Goal: Task Accomplishment & Management: Complete application form

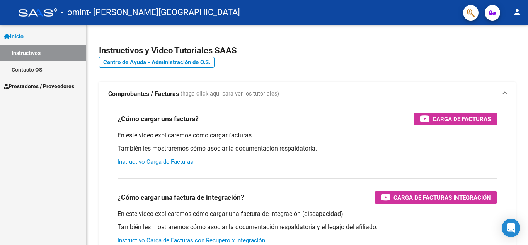
click at [39, 87] on span "Prestadores / Proveedores" at bounding box center [39, 86] width 70 height 9
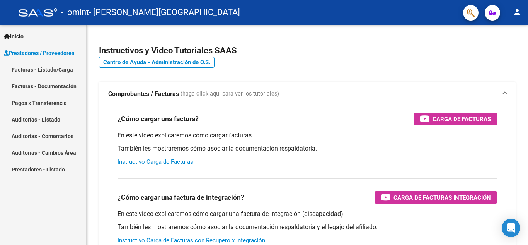
click at [46, 71] on link "Facturas - Listado/Carga" at bounding box center [43, 69] width 86 height 17
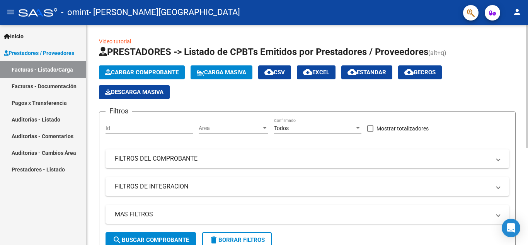
click at [139, 73] on span "Cargar Comprobante" at bounding box center [141, 72] width 73 height 7
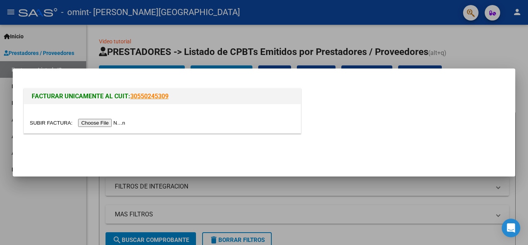
click at [110, 122] on input "file" at bounding box center [79, 123] width 98 height 8
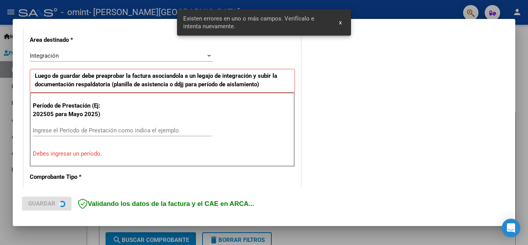
scroll to position [190, 0]
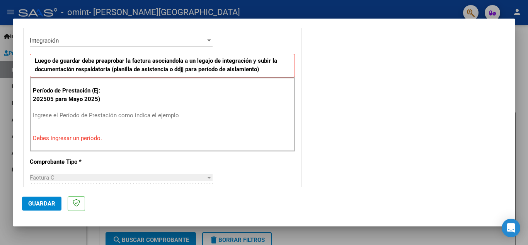
click at [107, 116] on input "Ingrese el Período de Prestación como indica el ejemplo" at bounding box center [122, 115] width 179 height 7
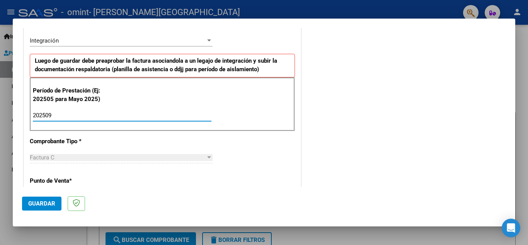
type input "202509"
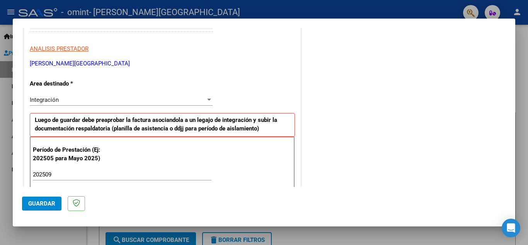
scroll to position [113, 0]
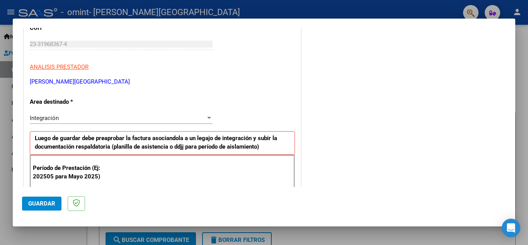
click at [107, 117] on div "Integración" at bounding box center [118, 117] width 176 height 7
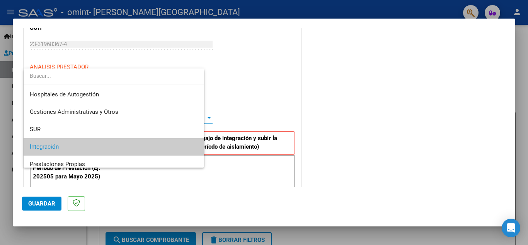
scroll to position [29, 0]
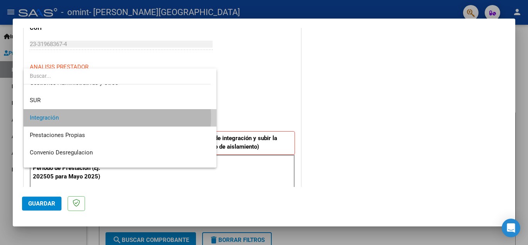
click at [107, 117] on span "Integración" at bounding box center [120, 117] width 181 height 17
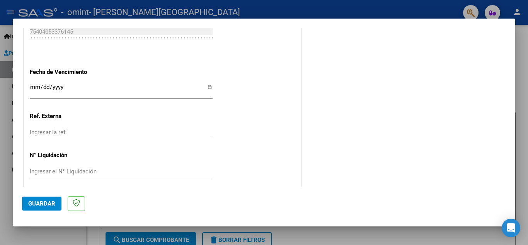
scroll to position [522, 0]
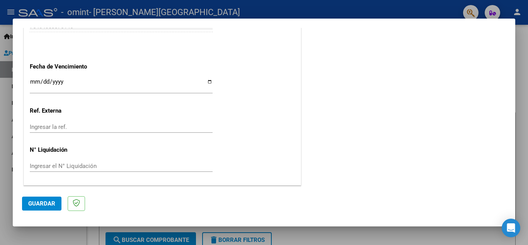
click at [210, 83] on input "Ingresar la fecha" at bounding box center [121, 84] width 183 height 12
type input "[DATE]"
click at [41, 204] on span "Guardar" at bounding box center [41, 203] width 27 height 7
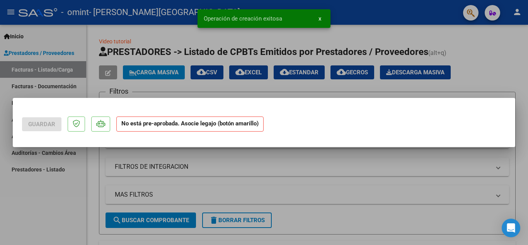
scroll to position [0, 0]
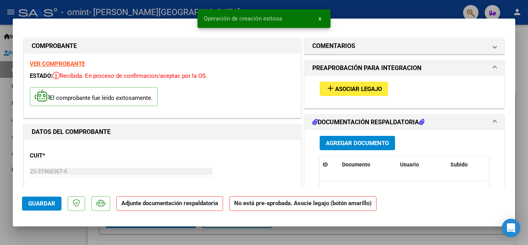
click at [346, 78] on div "add Asociar Legajo" at bounding box center [404, 89] width 181 height 26
click at [342, 86] on span "Asociar Legajo" at bounding box center [358, 88] width 47 height 7
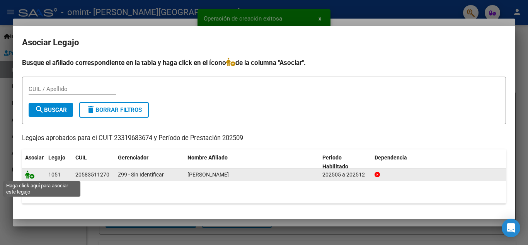
click at [30, 176] on icon at bounding box center [29, 174] width 9 height 9
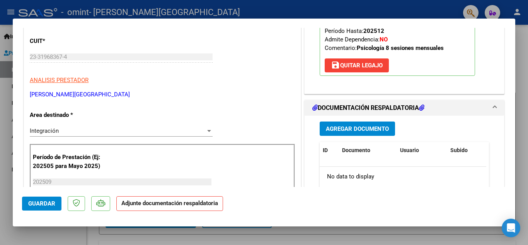
scroll to position [116, 0]
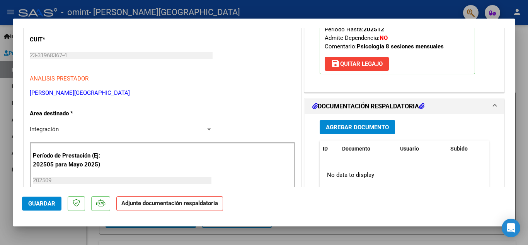
click at [353, 128] on span "Agregar Documento" at bounding box center [357, 127] width 63 height 7
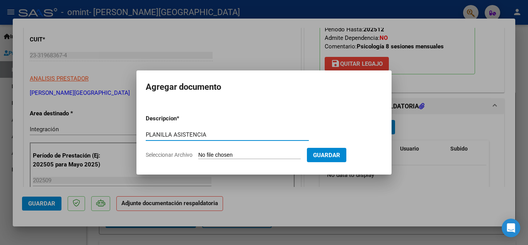
type input "PLANILLA ASISTENCIA"
click at [290, 147] on div "PLANILLA ASISTENCIA Escriba aquí una descripcion" at bounding box center [227, 138] width 163 height 19
click at [240, 154] on input "Seleccionar Archivo" at bounding box center [249, 155] width 102 height 7
type input "C:\fakepath\cesareo planilla septiembre.pdf"
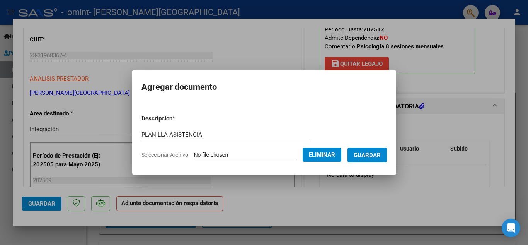
click at [379, 154] on span "Guardar" at bounding box center [367, 155] width 27 height 7
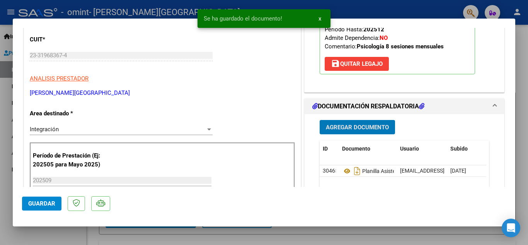
click at [42, 204] on span "Guardar" at bounding box center [41, 203] width 27 height 7
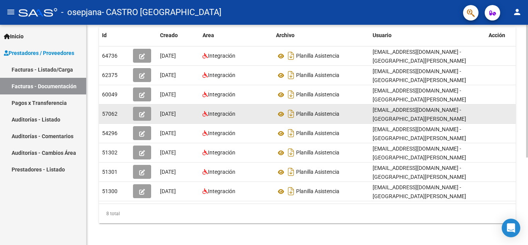
scroll to position [145, 0]
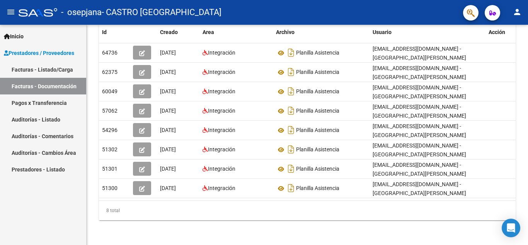
click at [38, 66] on link "Facturas - Listado/Carga" at bounding box center [43, 69] width 86 height 17
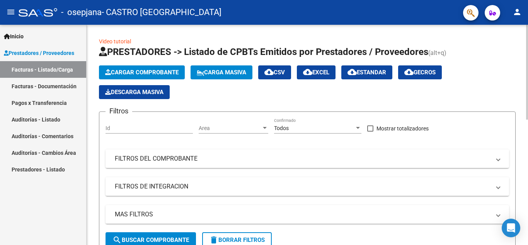
click at [145, 69] on span "Cargar Comprobante" at bounding box center [141, 72] width 73 height 7
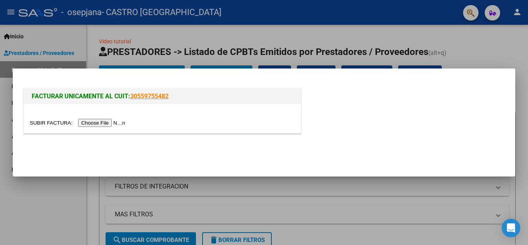
click at [101, 125] on input "file" at bounding box center [79, 123] width 98 height 8
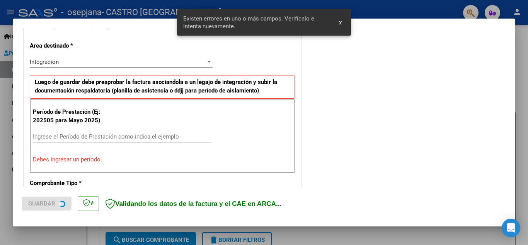
scroll to position [175, 0]
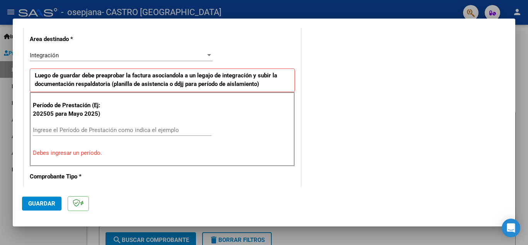
click at [104, 125] on div "Ingrese el Período de Prestación como indica el ejemplo" at bounding box center [122, 130] width 179 height 12
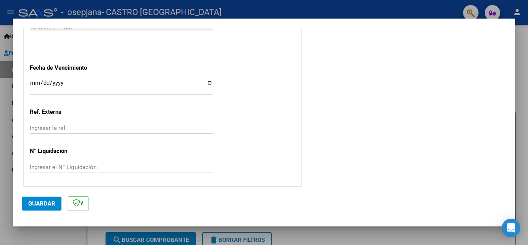
scroll to position [522, 0]
type input "202509"
click at [207, 83] on input "Ingresar la fecha" at bounding box center [121, 84] width 183 height 12
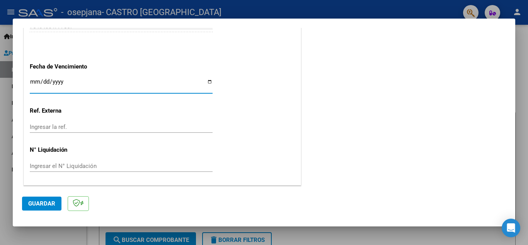
type input "[DATE]"
click at [41, 206] on span "Guardar" at bounding box center [41, 203] width 27 height 7
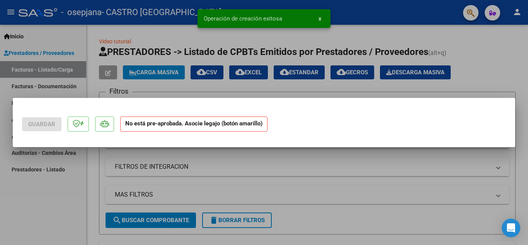
scroll to position [0, 0]
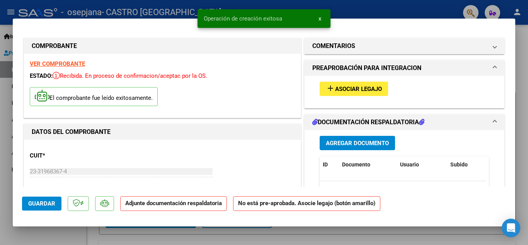
click at [336, 89] on span "Asociar Legajo" at bounding box center [358, 88] width 47 height 7
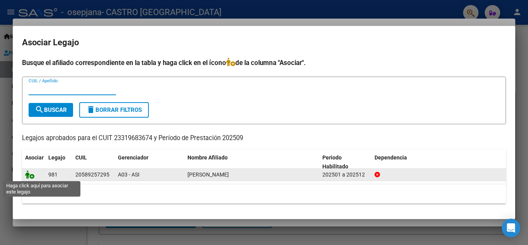
click at [30, 174] on icon at bounding box center [29, 174] width 9 height 9
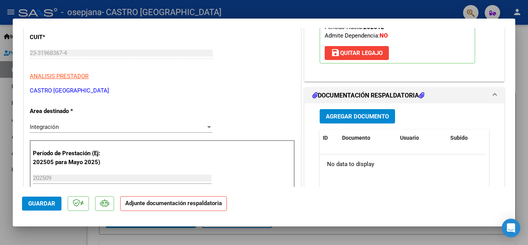
scroll to position [155, 0]
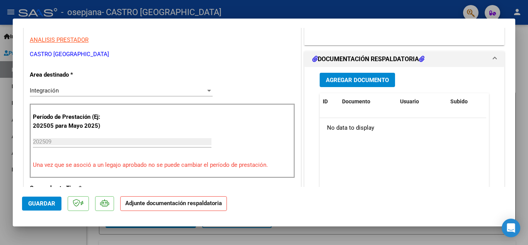
click at [356, 80] on span "Agregar Documento" at bounding box center [357, 80] width 63 height 7
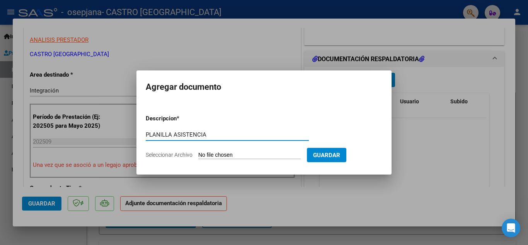
type input "PLANILLA ASISTENCIA"
click at [233, 150] on form "Descripcion * PLANILLA ASISTENCIA Escriba aquí una descripcion Seleccionar Arch…" at bounding box center [264, 136] width 237 height 56
click at [223, 154] on input "Seleccionar Archivo" at bounding box center [249, 155] width 102 height 7
type input "C:\fakepath\[PERSON_NAME] SEPTIEMBRE.pdf"
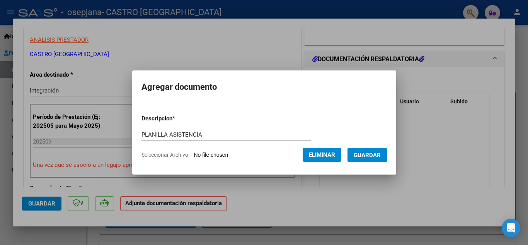
click at [374, 154] on span "Guardar" at bounding box center [367, 155] width 27 height 7
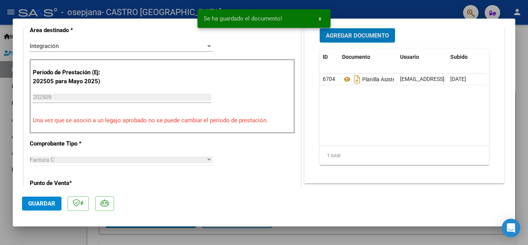
scroll to position [232, 0]
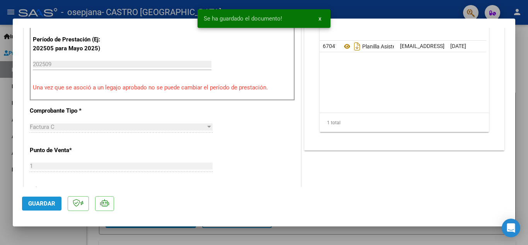
click at [36, 199] on button "Guardar" at bounding box center [41, 203] width 39 height 14
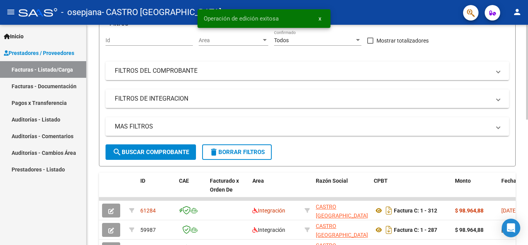
scroll to position [116, 0]
